Goal: Task Accomplishment & Management: Manage account settings

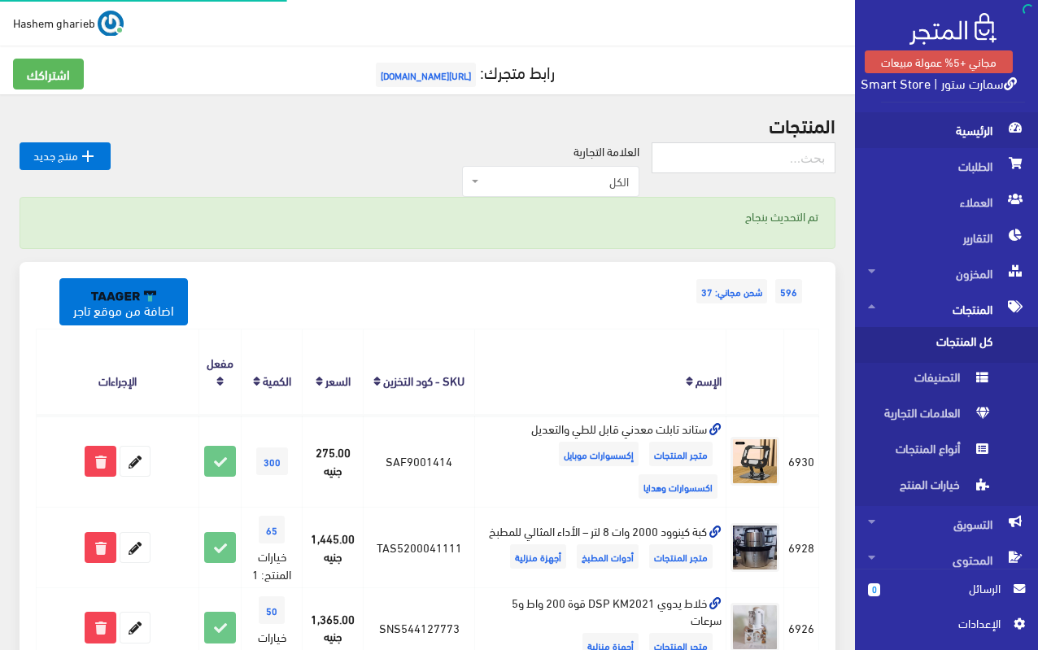
click at [973, 143] on span "الرئيسية" at bounding box center [946, 130] width 157 height 36
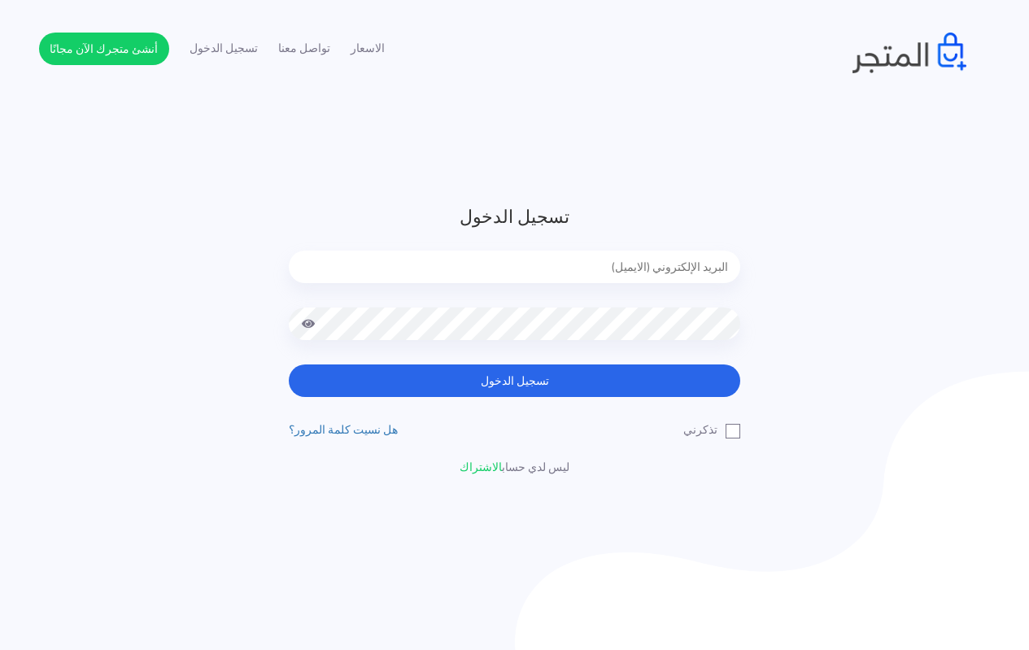
click at [604, 266] on input "email" at bounding box center [515, 267] width 452 height 33
type input "[EMAIL_ADDRESS][DOMAIN_NAME]"
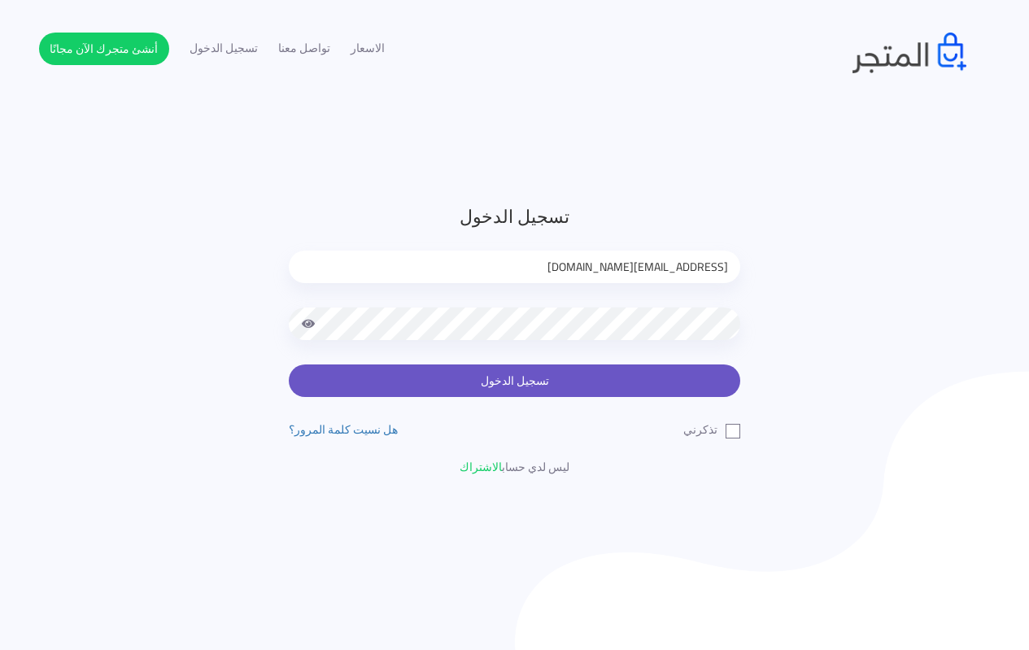
click at [525, 383] on button "تسجيل الدخول" at bounding box center [515, 381] width 452 height 33
